Goal: Communication & Community: Answer question/provide support

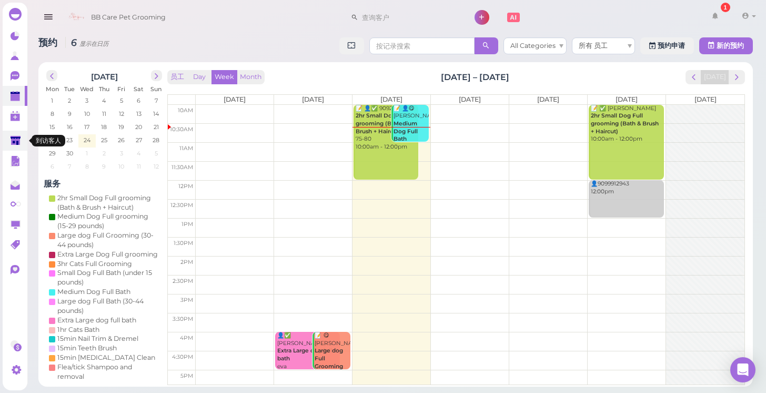
click at [18, 141] on polygon at bounding box center [16, 140] width 10 height 9
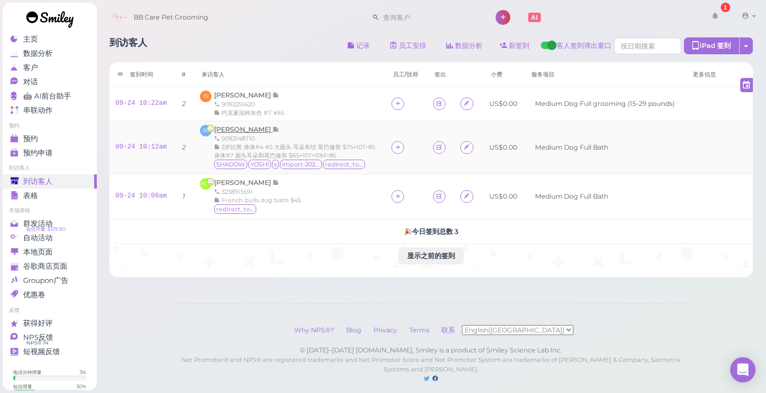
click at [232, 129] on span "[PERSON_NAME]" at bounding box center [243, 129] width 58 height 8
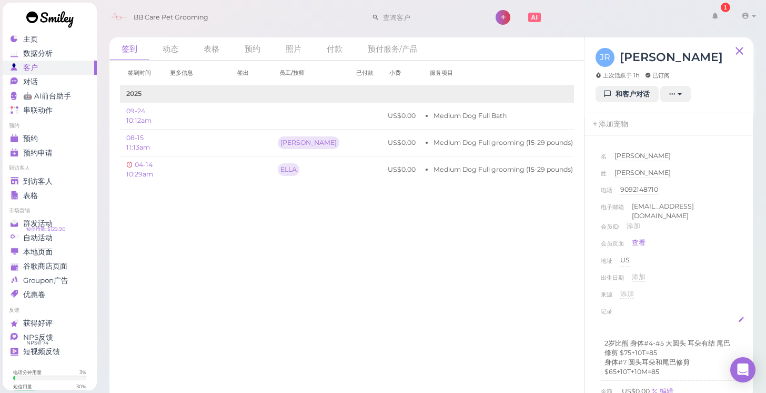
click at [670, 366] on p "身体#7 圆头耳朵和尾巴修剪 $65+10T+10M=85" at bounding box center [669, 366] width 129 height 19
click at [707, 295] on div "来源 添加" at bounding box center [669, 297] width 136 height 17
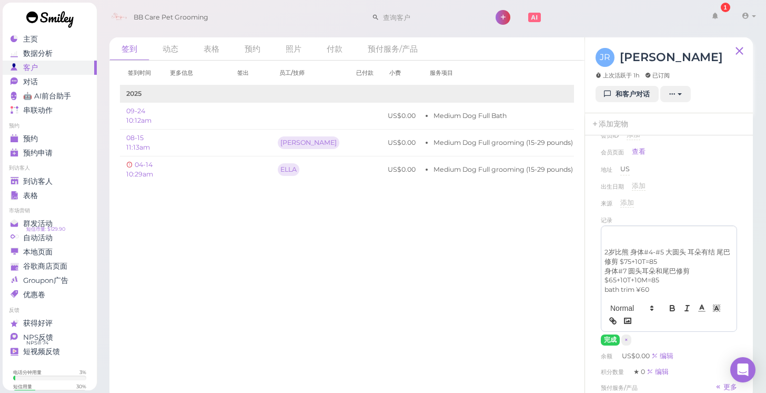
scroll to position [94, 0]
click at [610, 332] on button "完成" at bounding box center [610, 337] width 19 height 11
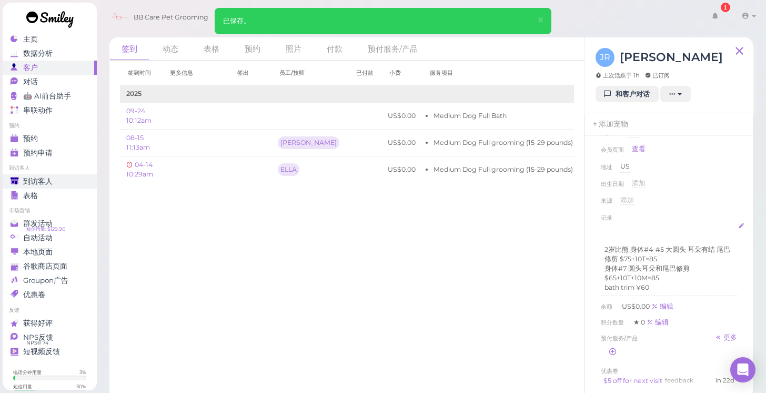
click at [49, 180] on span "到访客人" at bounding box center [37, 181] width 29 height 9
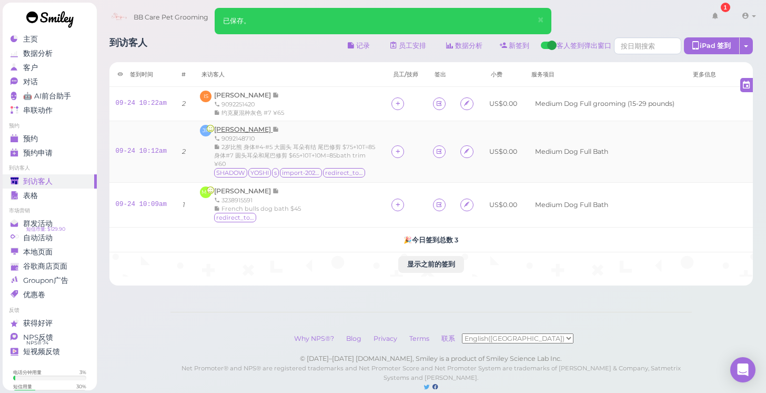
click at [234, 127] on span "[PERSON_NAME]" at bounding box center [243, 129] width 58 height 8
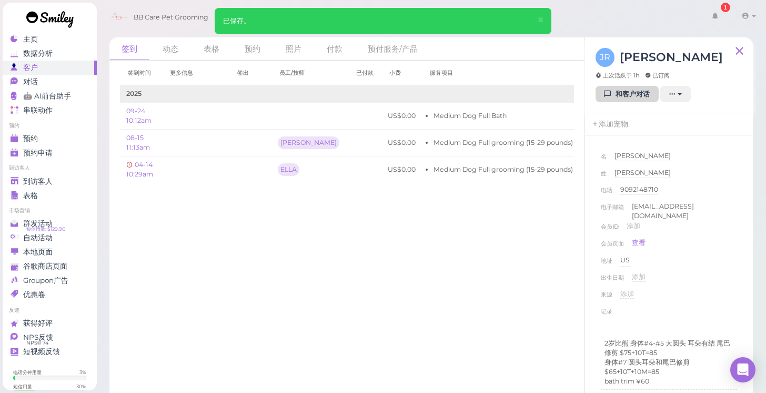
click at [631, 93] on link "和客户对话" at bounding box center [627, 94] width 63 height 17
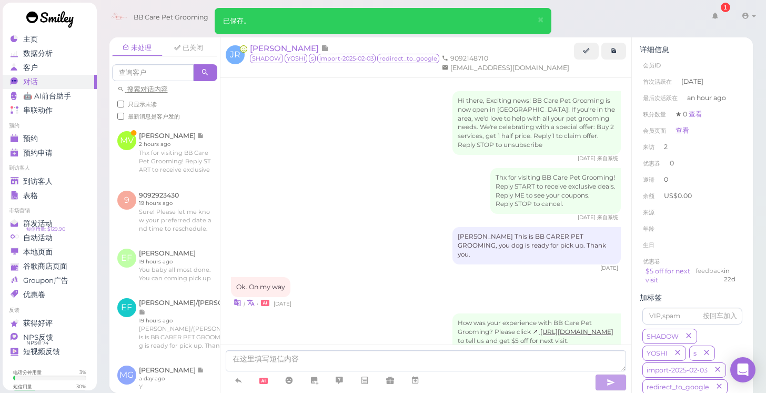
scroll to position [292, 0]
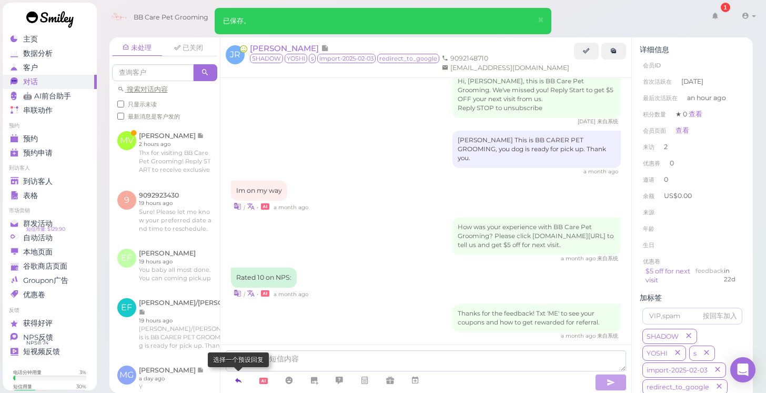
click at [239, 377] on icon at bounding box center [238, 380] width 8 height 11
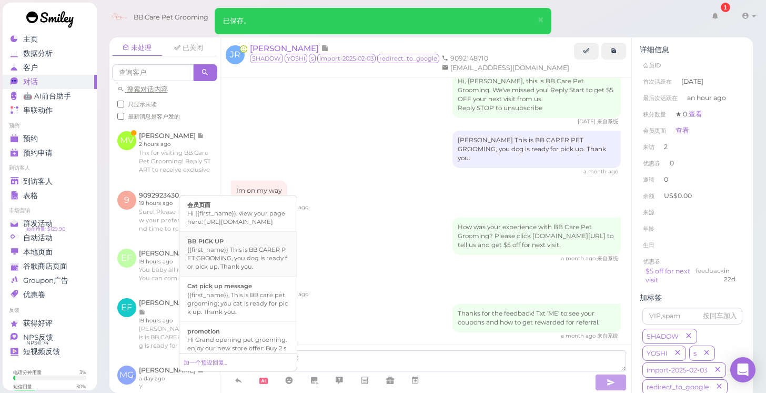
click at [224, 271] on div "{{first_name}} This is BB CARER PET GROOMING, you dog is ready for pick up. Tha…" at bounding box center [238, 257] width 102 height 25
type textarea "{{first_name}} This is BB CARER PET GROOMING, you dog is ready for pick up. Tha…"
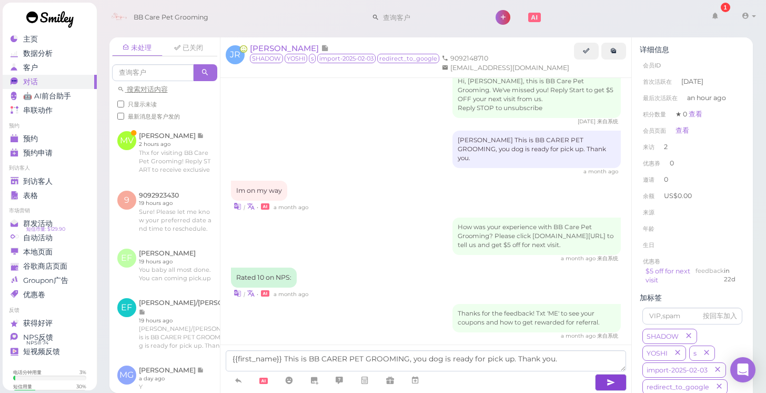
click at [604, 378] on button "button" at bounding box center [611, 382] width 32 height 17
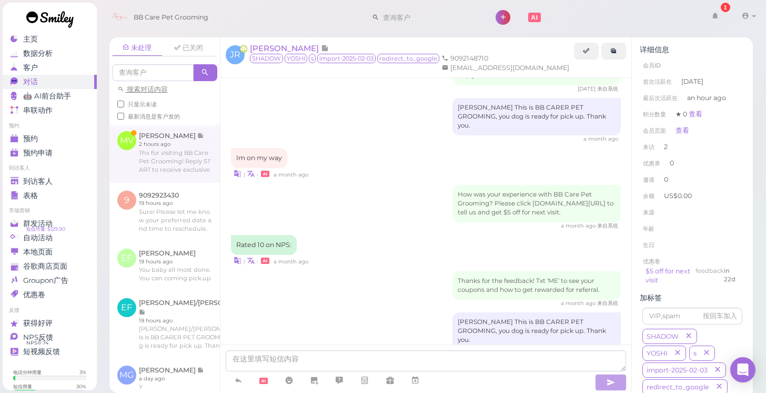
click at [175, 157] on link at bounding box center [164, 152] width 111 height 59
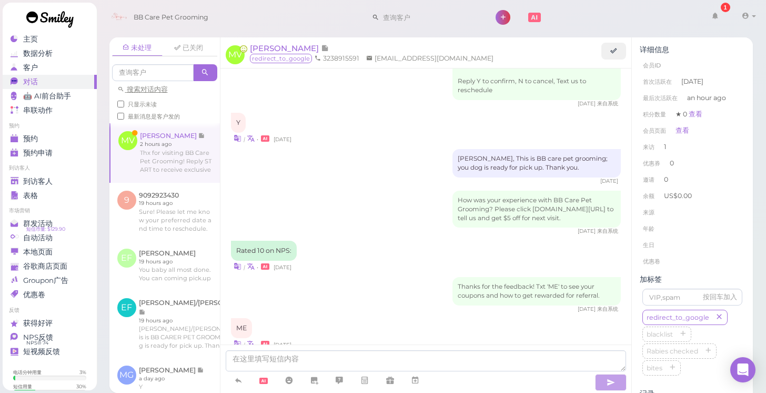
scroll to position [1411, 0]
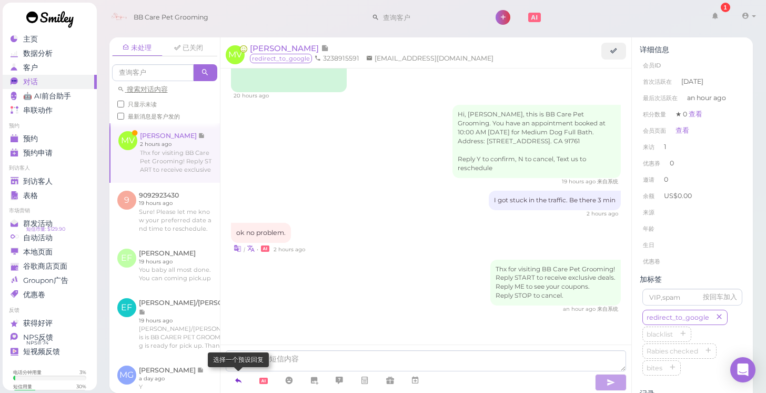
click at [240, 381] on icon at bounding box center [238, 380] width 8 height 11
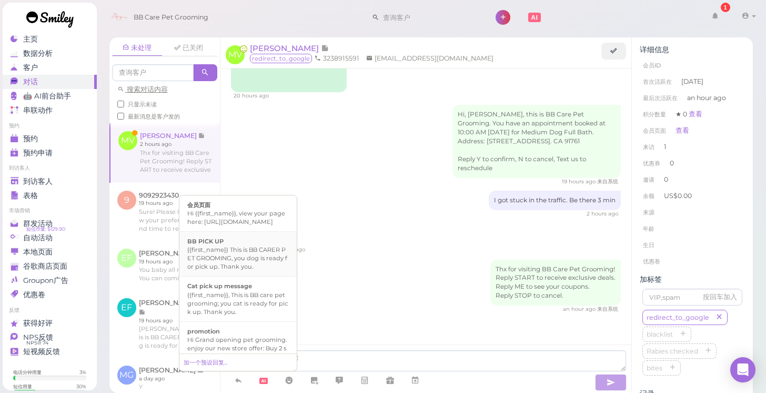
click at [211, 262] on div "{{first_name}} This is BB CARER PET GROOMING, you dog is ready for pick up. Tha…" at bounding box center [238, 257] width 102 height 25
type textarea "{{first_name}} This is BB CARER PET GROOMING, you dog is ready for pick up. Tha…"
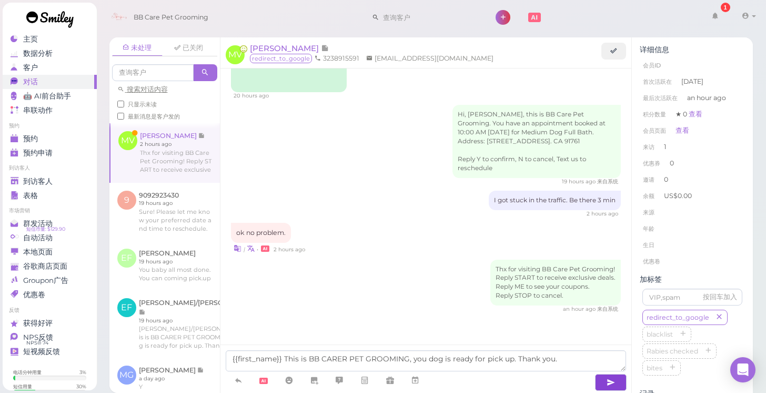
click at [618, 382] on button "button" at bounding box center [611, 382] width 32 height 17
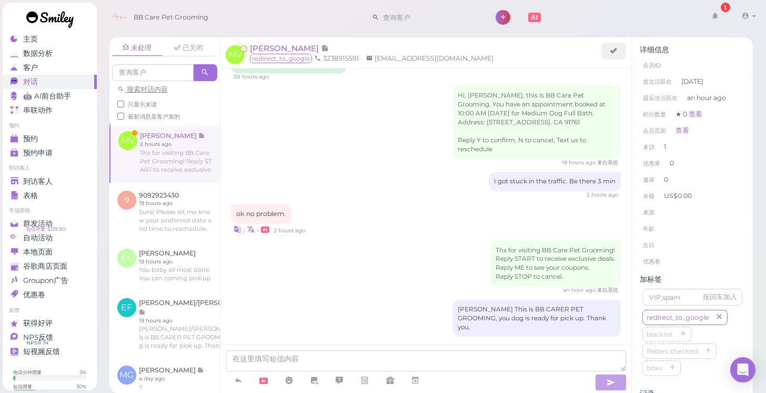
scroll to position [1444, 0]
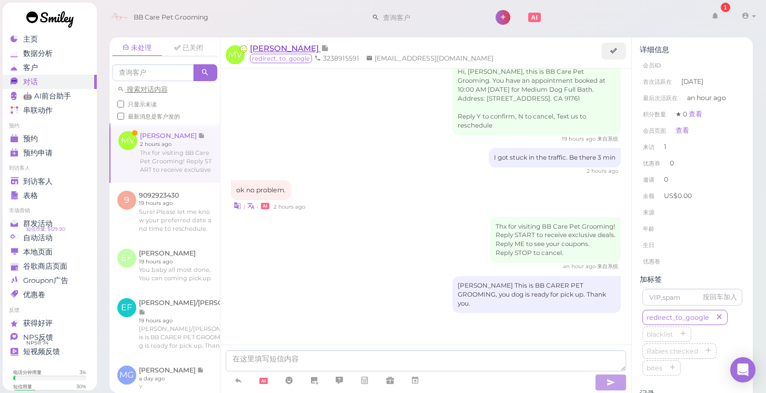
click at [271, 48] on span "[PERSON_NAME]" at bounding box center [285, 48] width 71 height 10
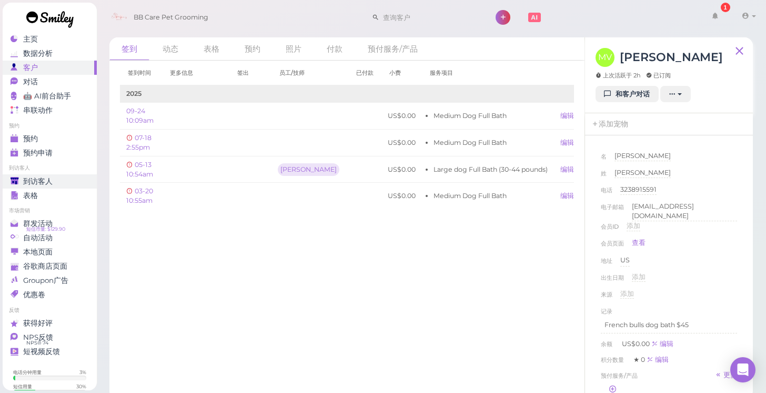
click at [29, 185] on link "到访客人" at bounding box center [50, 181] width 94 height 14
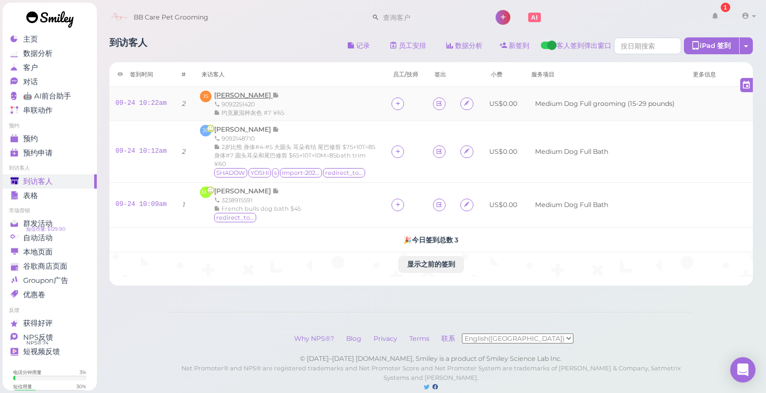
click at [261, 94] on span "[PERSON_NAME]" at bounding box center [243, 95] width 58 height 8
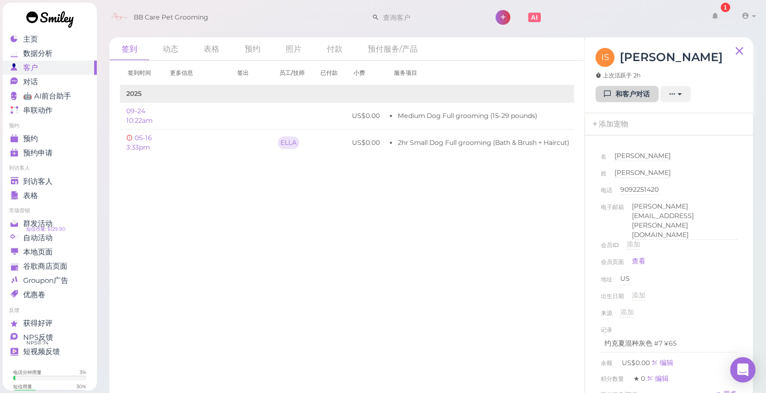
click at [633, 95] on link "和客户对话" at bounding box center [627, 94] width 63 height 17
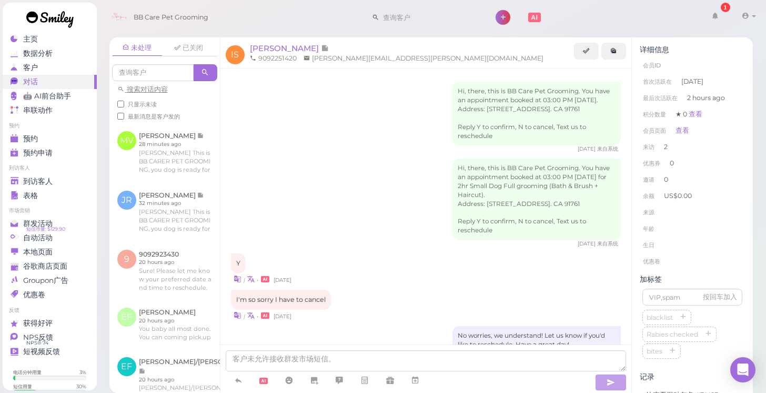
scroll to position [365, 0]
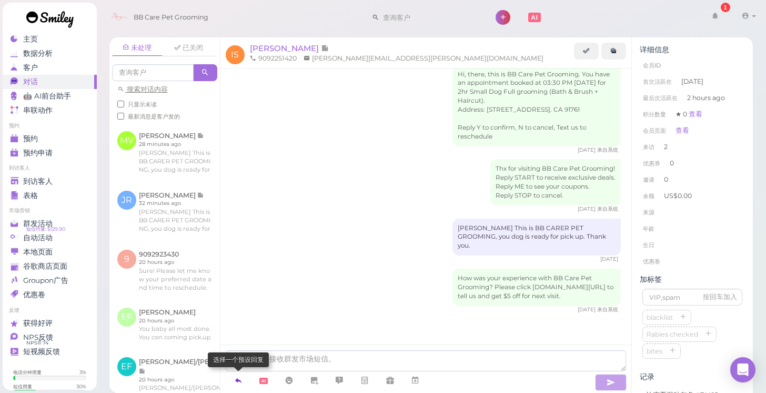
click at [237, 378] on icon at bounding box center [238, 380] width 8 height 11
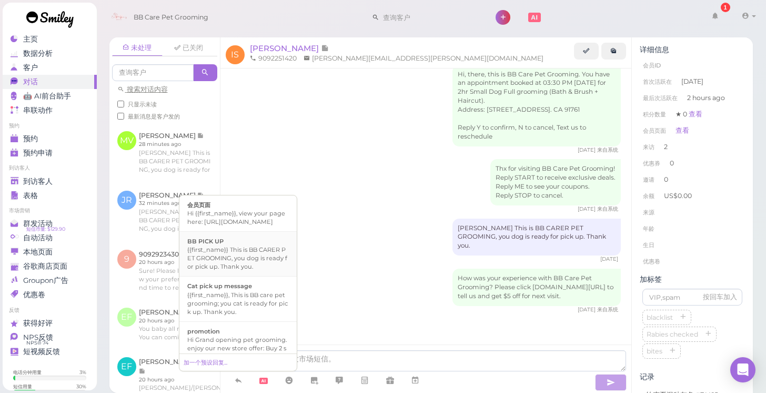
click at [232, 267] on div "{{first_name}} This is BB CARER PET GROOMING, you dog is ready for pick up. Tha…" at bounding box center [238, 257] width 102 height 25
type textarea "{{first_name}} This is BB CARER PET GROOMING, you dog is ready for pick up. Tha…"
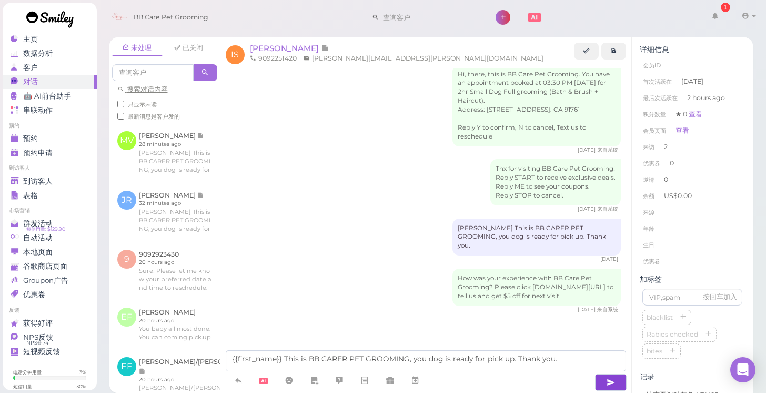
click at [610, 379] on icon "button" at bounding box center [611, 382] width 8 height 11
click at [38, 183] on span "到访客人" at bounding box center [37, 181] width 29 height 9
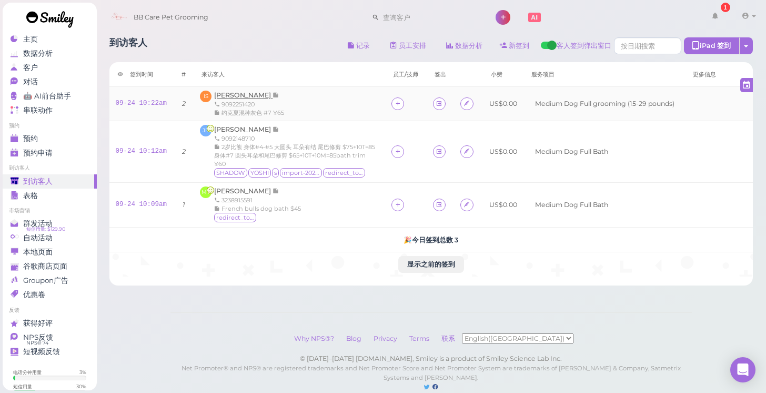
click at [229, 93] on span "[PERSON_NAME]" at bounding box center [243, 95] width 58 height 8
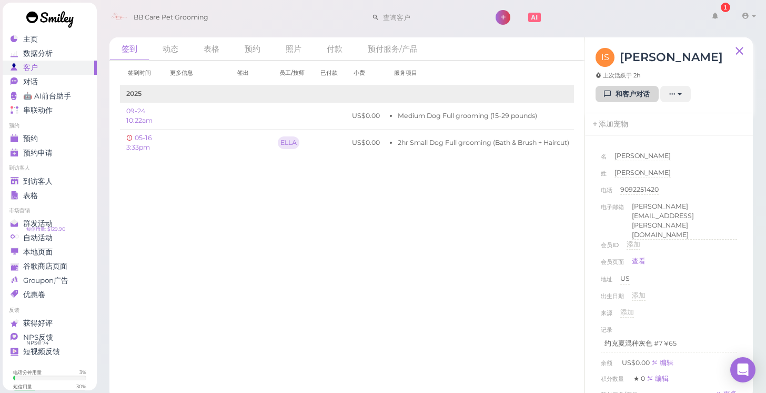
click at [620, 94] on link "和客户对话" at bounding box center [627, 94] width 63 height 17
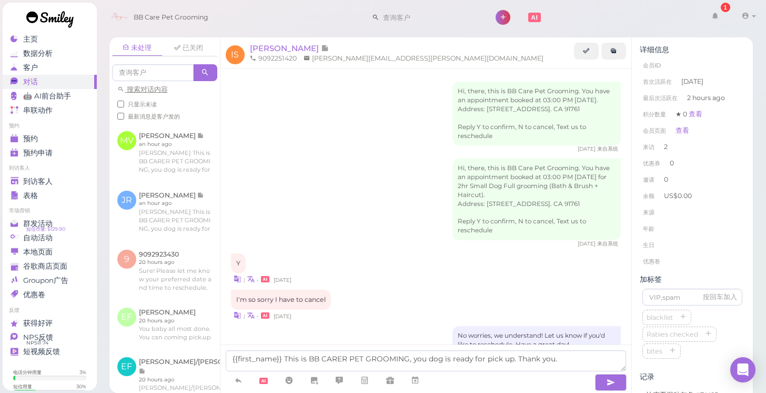
scroll to position [365, 0]
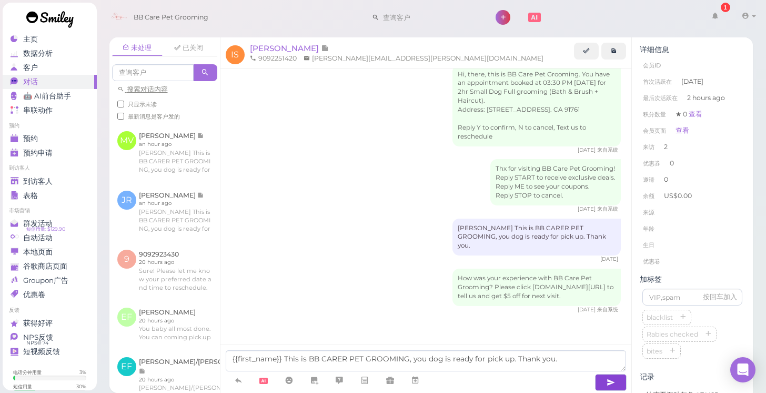
click at [603, 380] on button "button" at bounding box center [611, 382] width 32 height 17
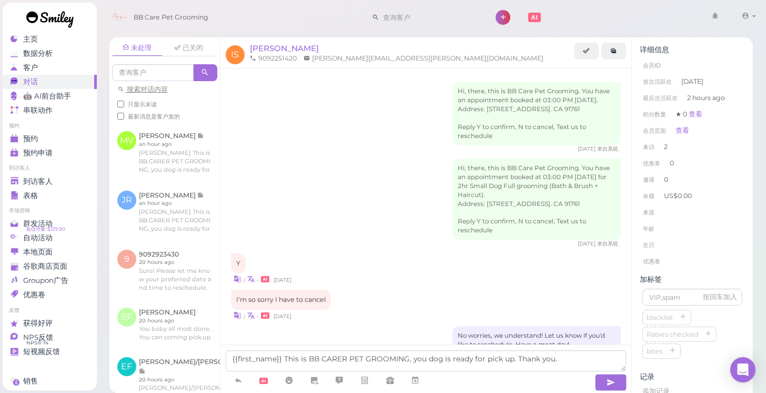
scroll to position [365, 0]
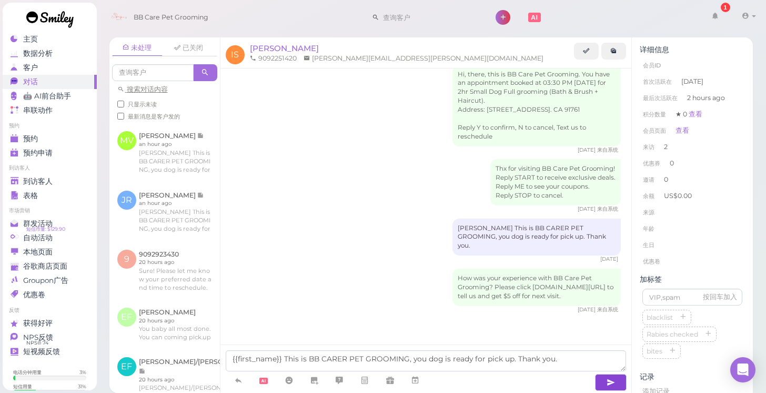
click at [608, 381] on icon "button" at bounding box center [611, 382] width 8 height 11
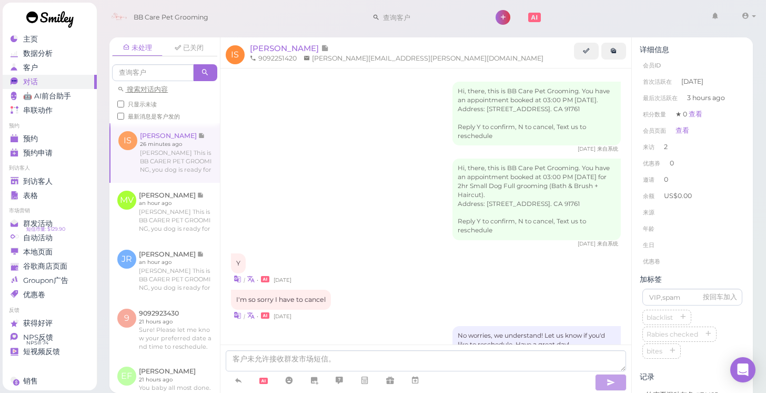
scroll to position [405, 0]
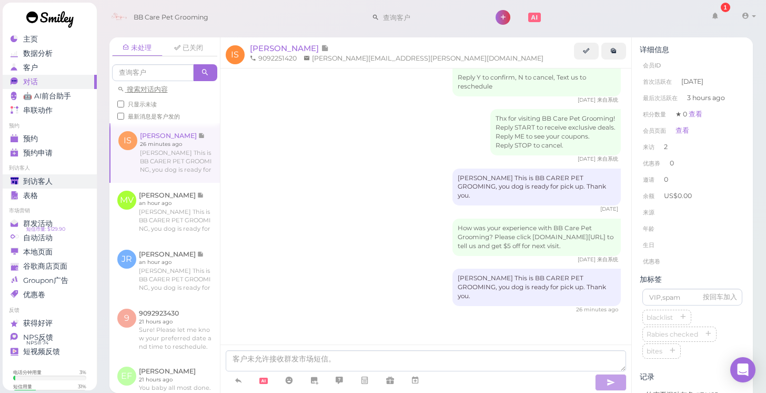
click at [38, 177] on span "到访客人" at bounding box center [37, 181] width 29 height 9
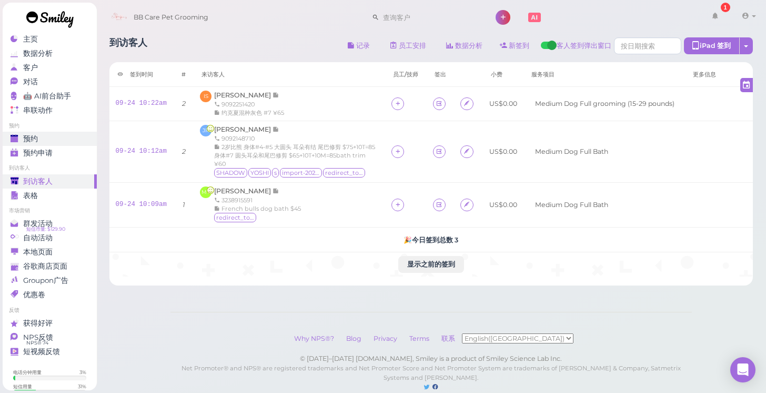
click at [23, 134] on span "预约" at bounding box center [30, 138] width 15 height 9
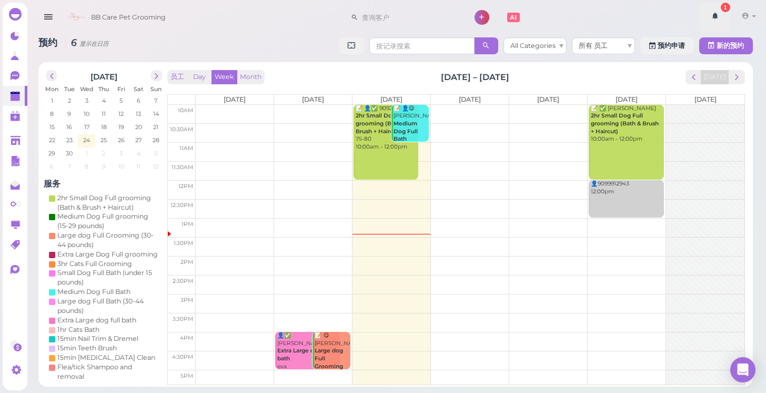
click at [713, 17] on icon at bounding box center [715, 15] width 7 height 9
click at [9, 40] on link at bounding box center [15, 36] width 25 height 20
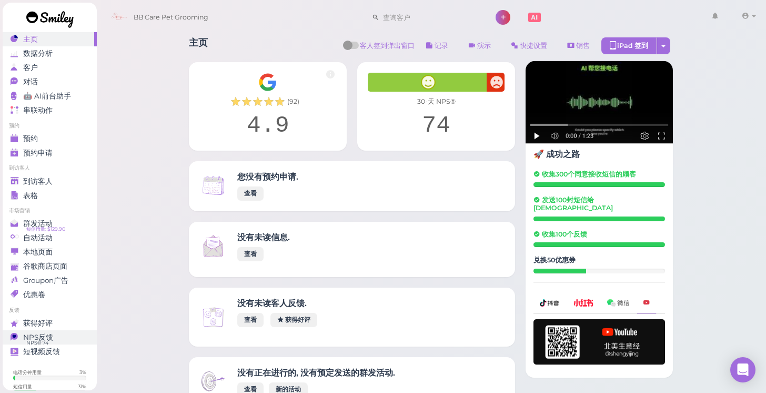
click at [48, 338] on span "NPS反馈" at bounding box center [38, 337] width 30 height 9
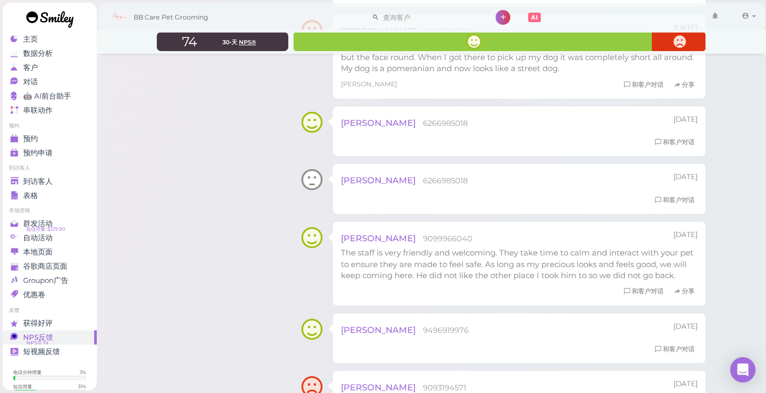
scroll to position [577, 0]
click at [45, 186] on link "到访客人" at bounding box center [50, 181] width 94 height 14
